Goal: Information Seeking & Learning: Find contact information

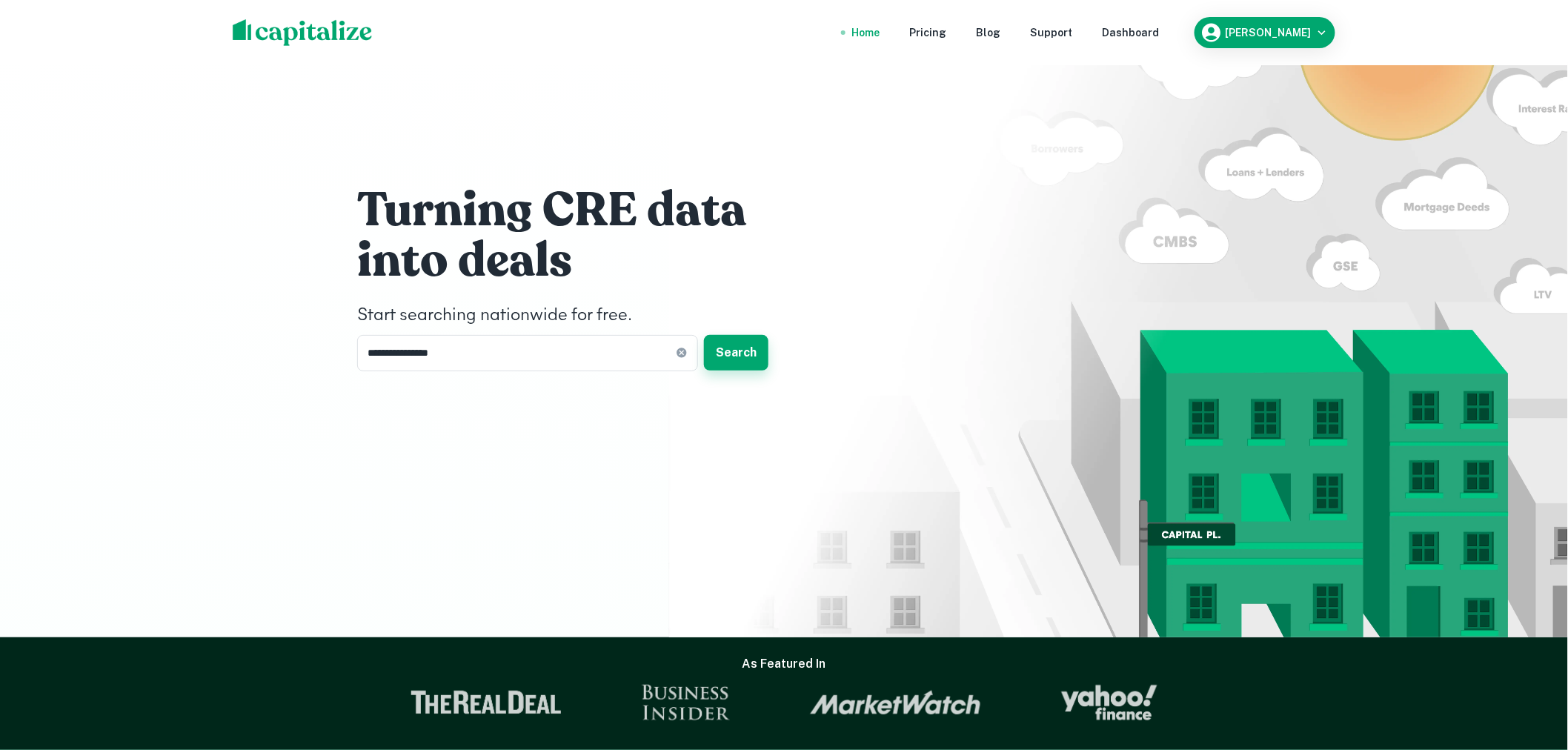
click at [728, 344] on button "Search" at bounding box center [737, 353] width 65 height 35
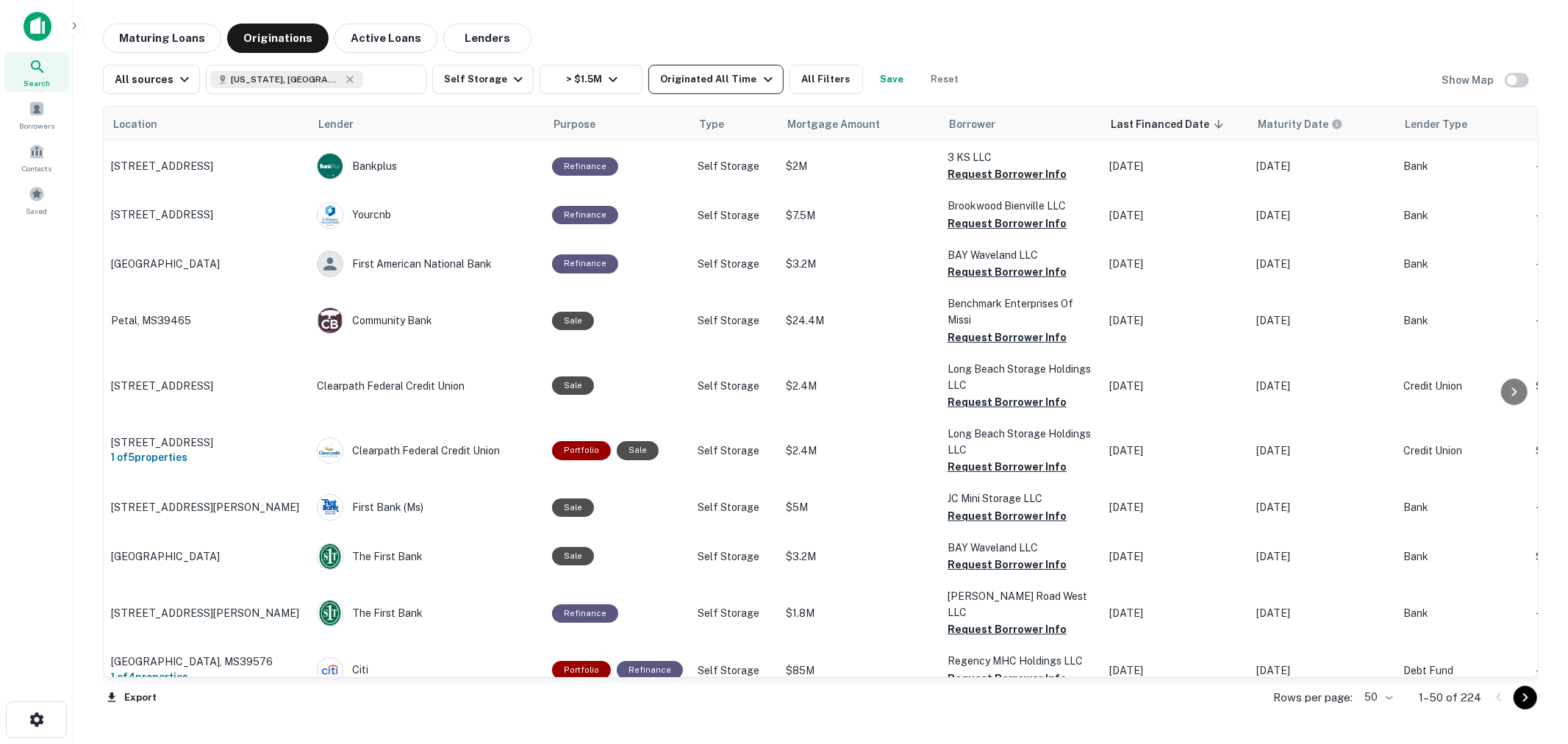
click at [708, 79] on div "Originated All Time" at bounding box center [718, 79] width 116 height 18
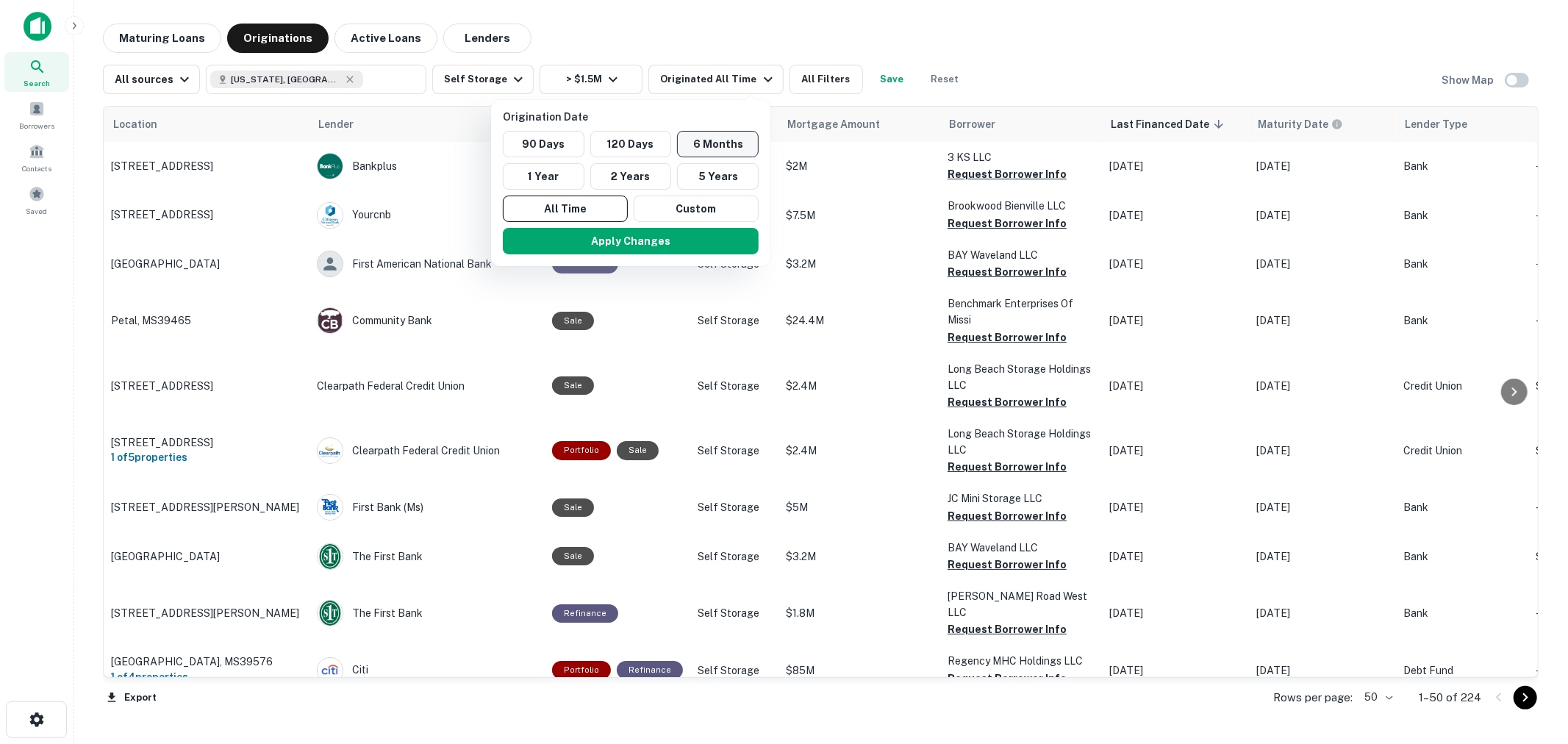
click at [710, 138] on button "6 Months" at bounding box center [718, 144] width 82 height 27
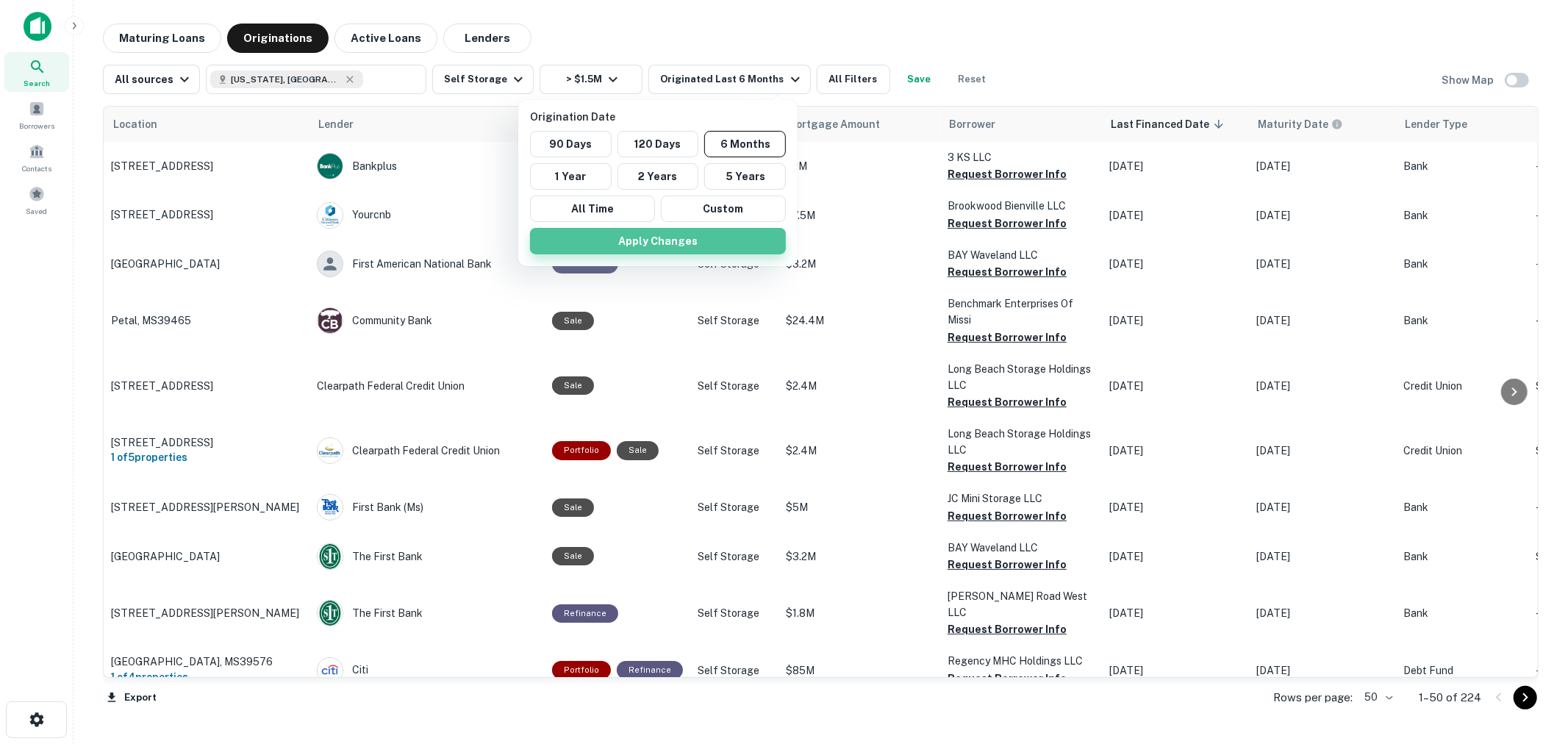
click at [721, 240] on button "Apply Changes" at bounding box center [657, 241] width 255 height 27
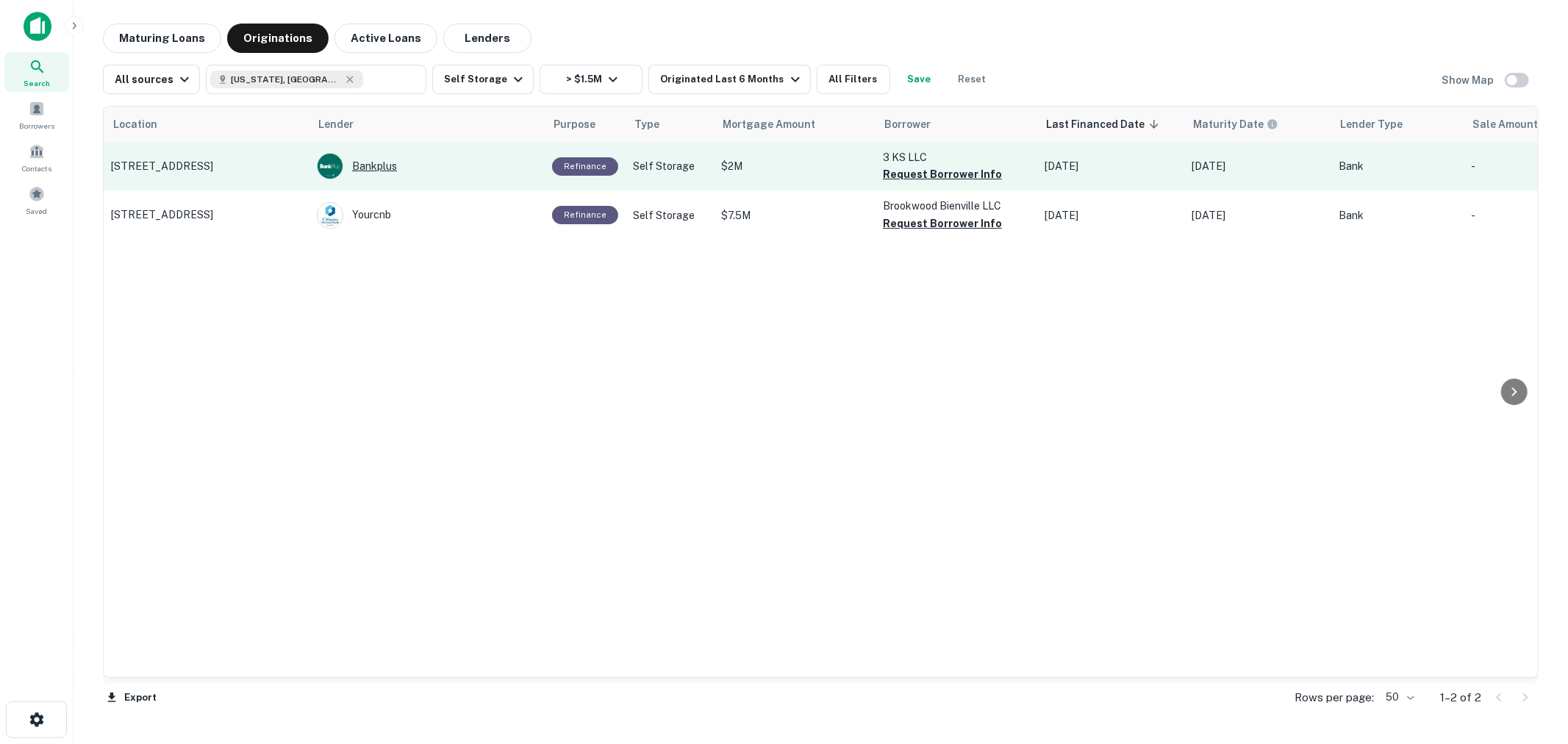
click at [378, 166] on div "Bankplus" at bounding box center [426, 166] width 220 height 27
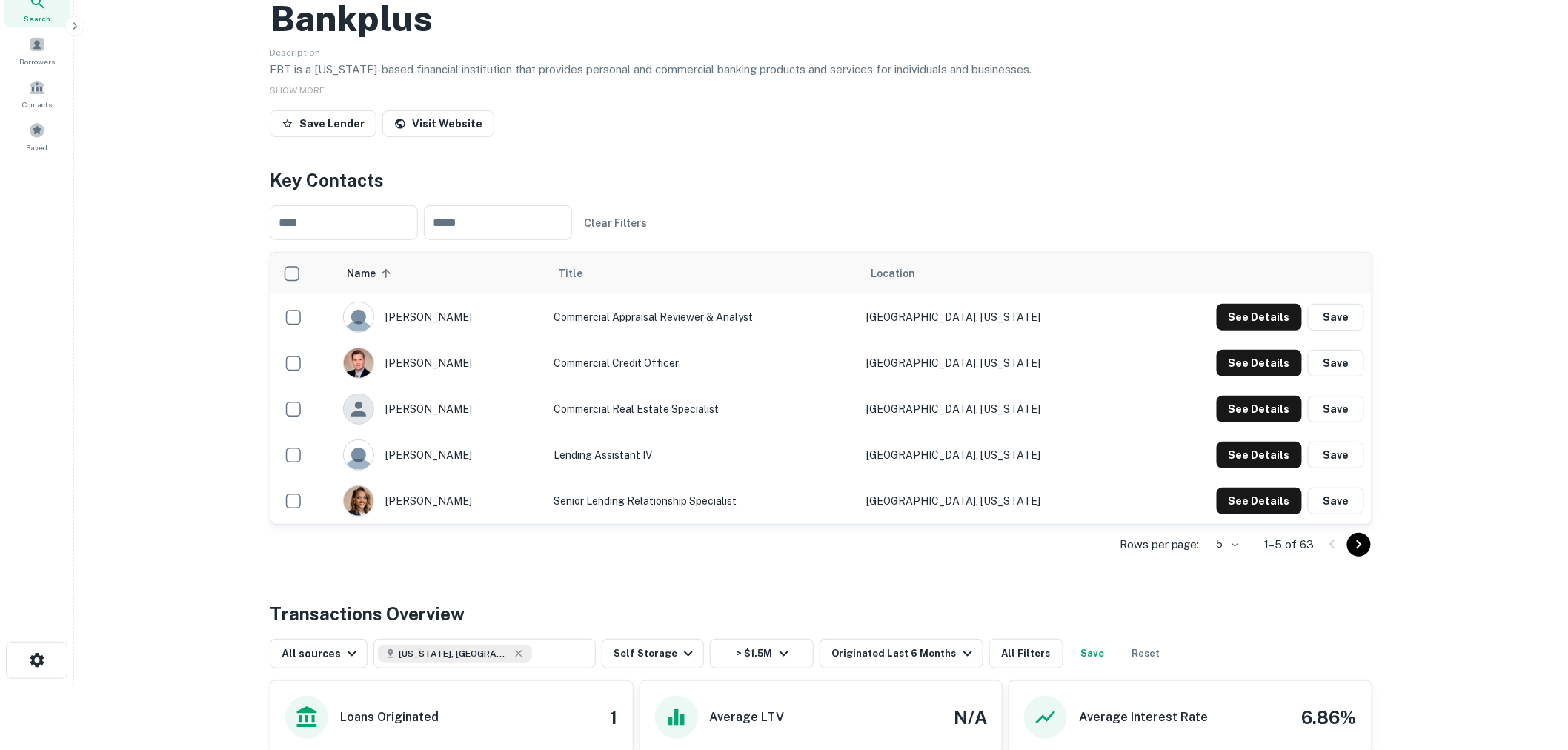
scroll to position [165, 0]
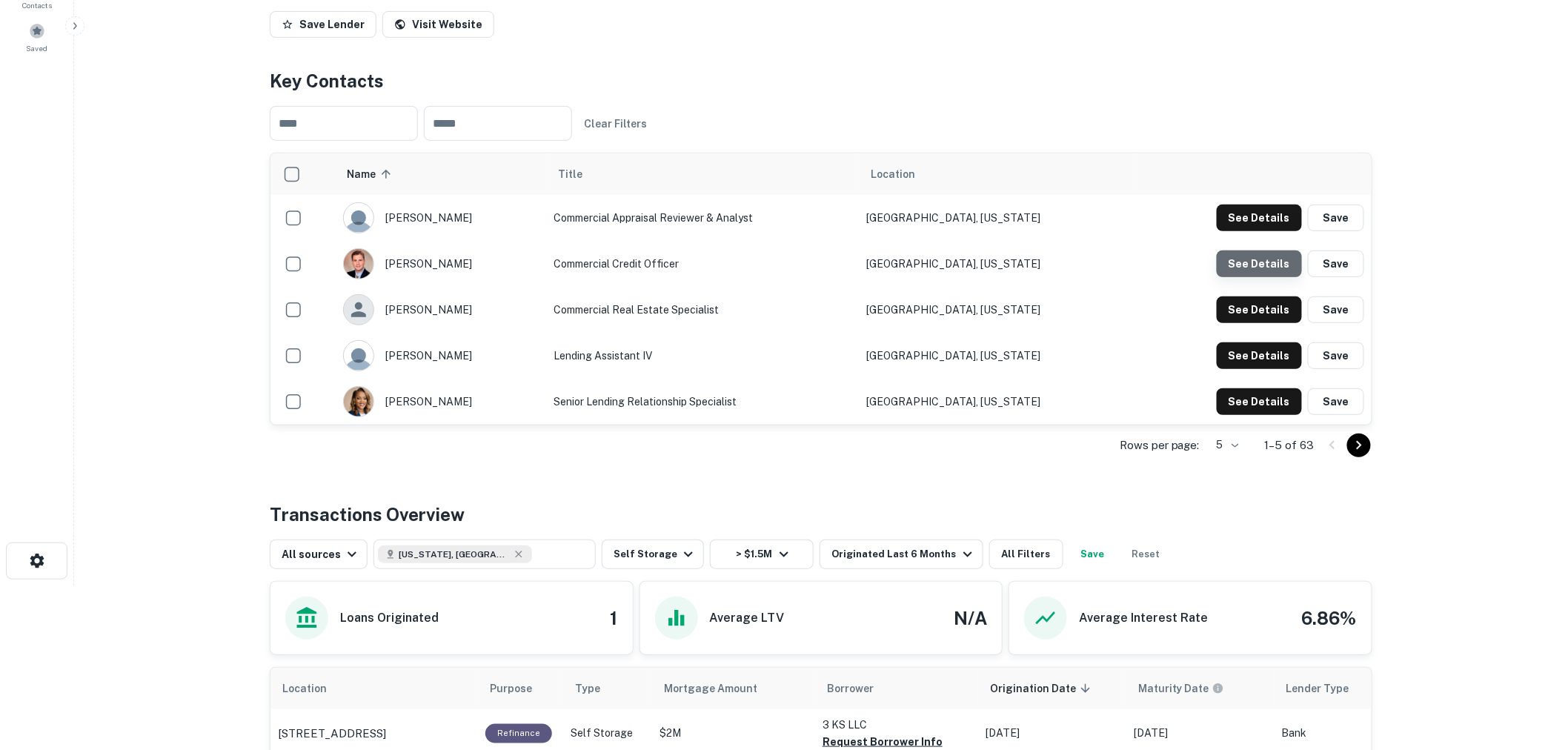
click at [1263, 232] on button "See Details" at bounding box center [1260, 218] width 85 height 27
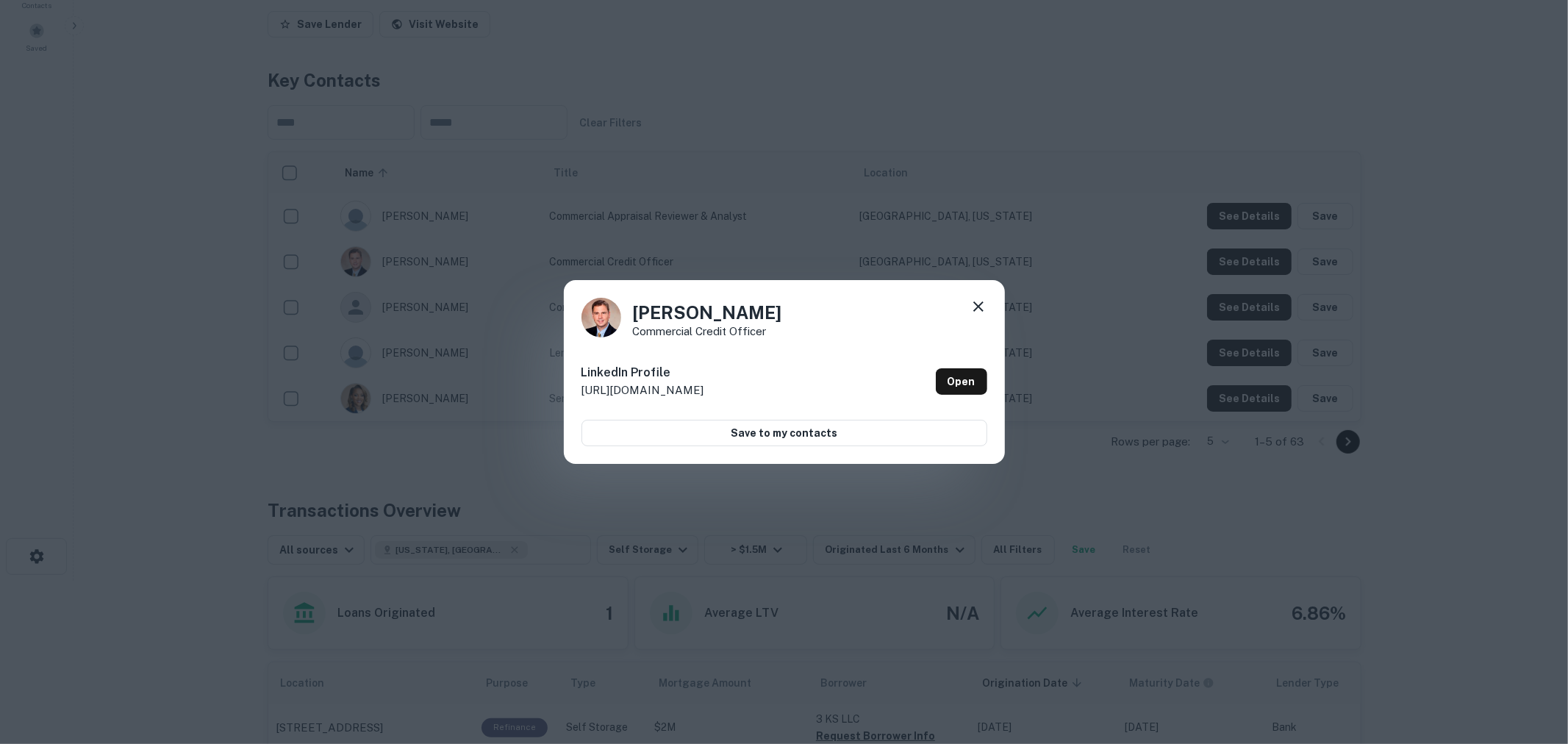
click at [975, 316] on div at bounding box center [978, 309] width 18 height 23
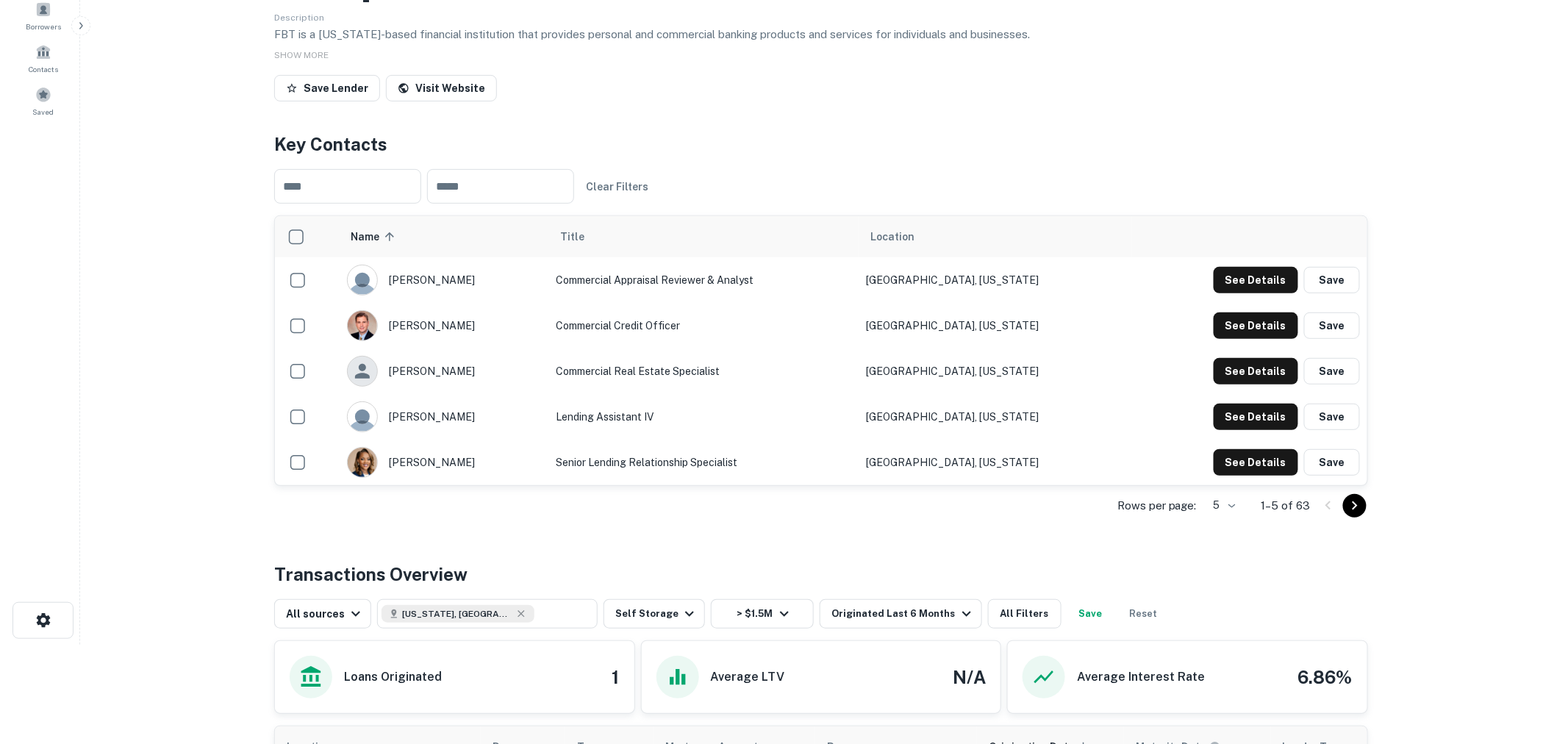
scroll to position [0, 0]
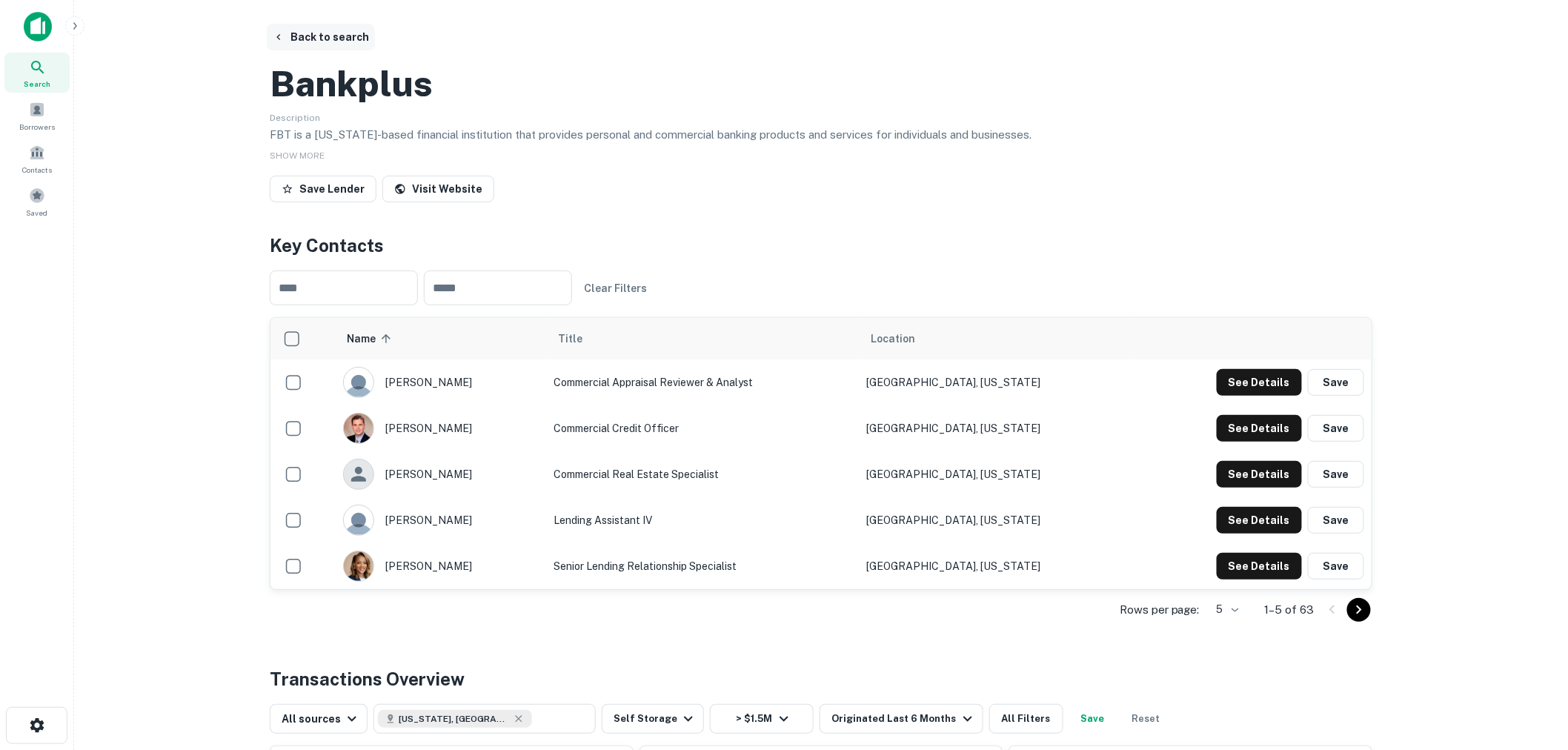
click at [332, 28] on button "Back to search" at bounding box center [321, 37] width 108 height 27
